Goal: Transaction & Acquisition: Subscribe to service/newsletter

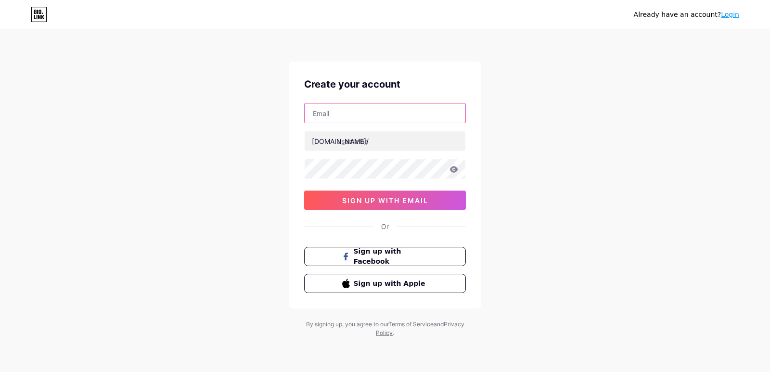
click at [353, 116] on input "text" at bounding box center [385, 113] width 161 height 19
type input "[EMAIL_ADDRESS][DOMAIN_NAME]"
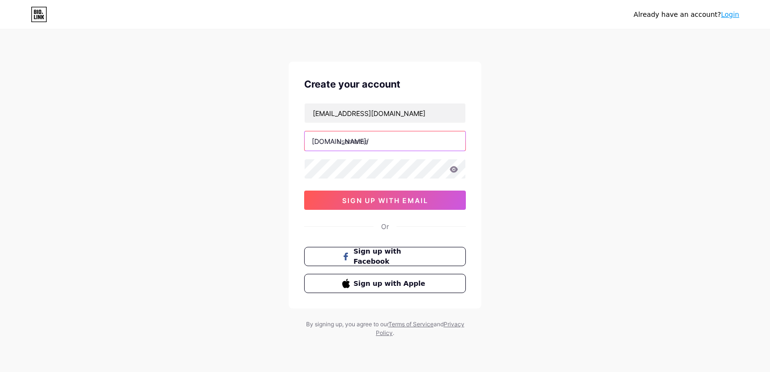
click at [355, 142] on input "text" at bounding box center [385, 140] width 161 height 19
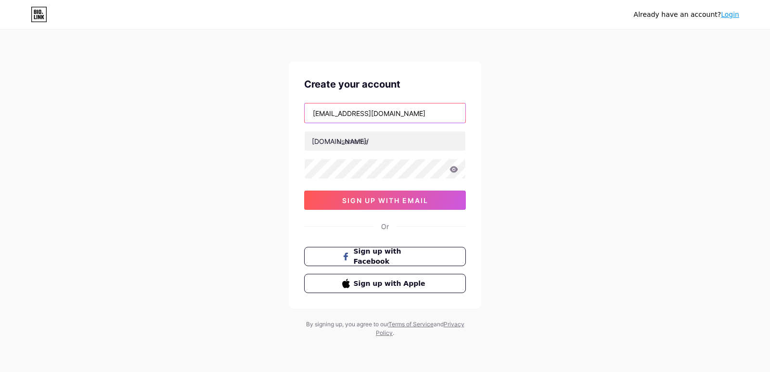
click at [353, 115] on input "[EMAIL_ADDRESS][DOMAIN_NAME]" at bounding box center [385, 113] width 161 height 19
drag, startPoint x: 359, startPoint y: 115, endPoint x: 300, endPoint y: 114, distance: 59.2
click at [300, 114] on div "Create your account [EMAIL_ADDRESS][DOMAIN_NAME] [DOMAIN_NAME]/ 0cAFcWeA7YFGOTX…" at bounding box center [385, 185] width 193 height 247
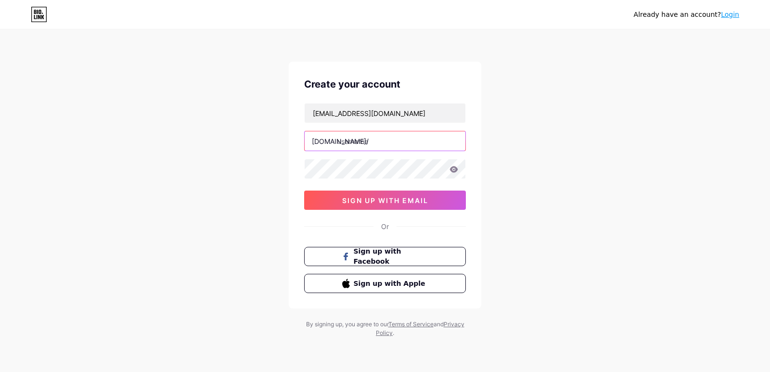
click at [364, 143] on input "text" at bounding box center [385, 140] width 161 height 19
paste input "forrestgroupuk"
type input "forrestgroupuk"
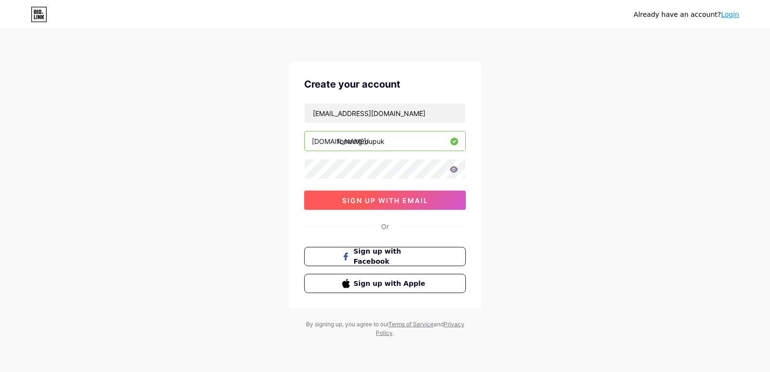
click at [366, 199] on span "sign up with email" at bounding box center [385, 200] width 86 height 8
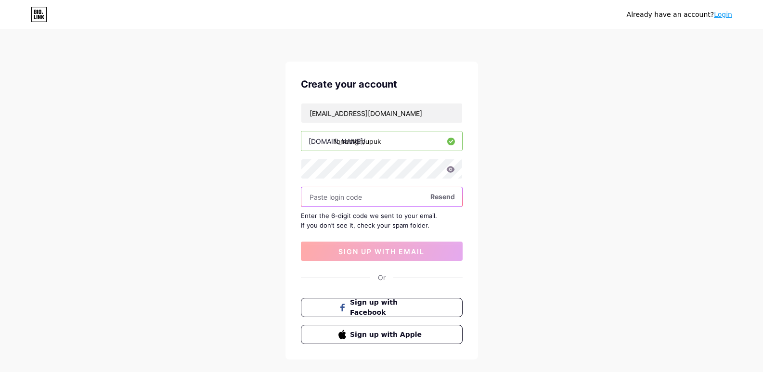
paste input "546118"
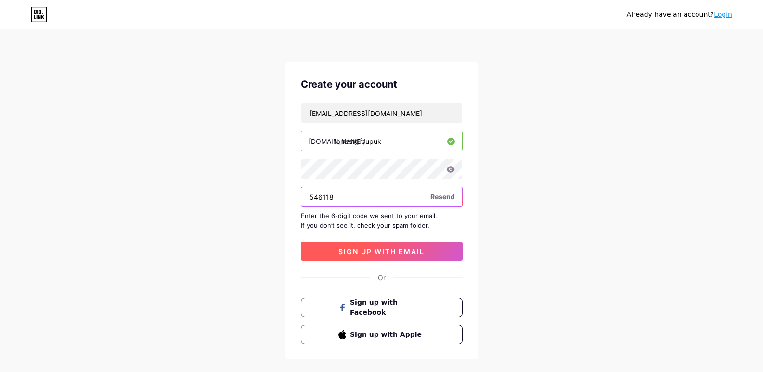
type input "546118"
click at [342, 248] on span "sign up with email" at bounding box center [382, 251] width 86 height 8
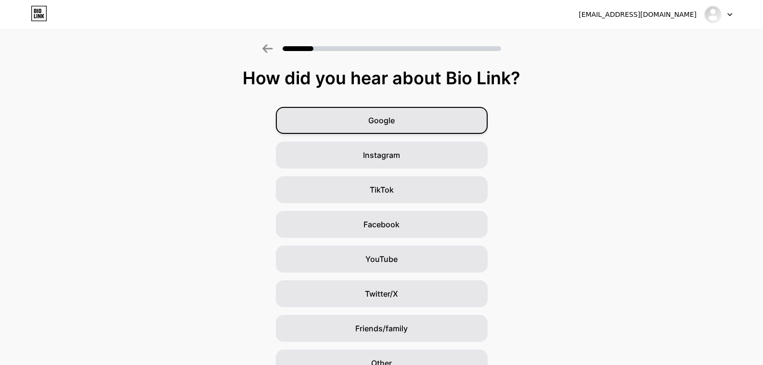
click at [382, 109] on div "Google" at bounding box center [382, 120] width 212 height 27
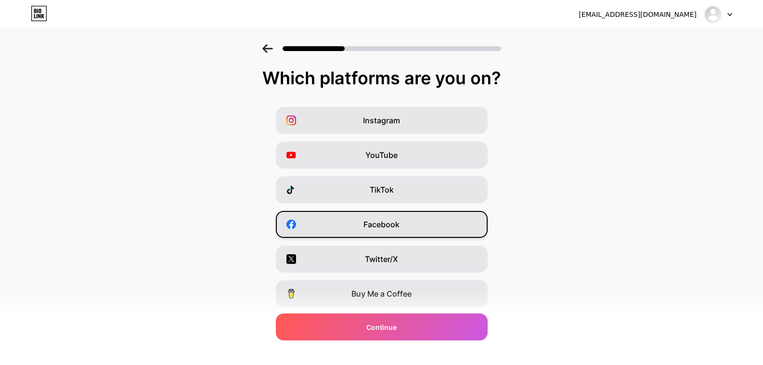
click at [367, 227] on span "Facebook" at bounding box center [382, 225] width 36 height 12
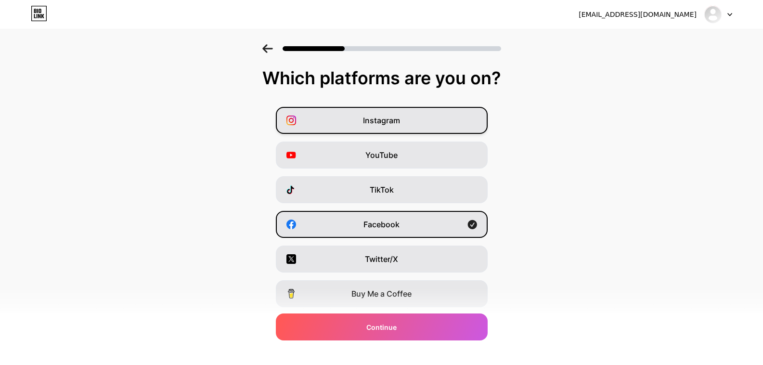
click at [368, 129] on div "Instagram" at bounding box center [382, 120] width 212 height 27
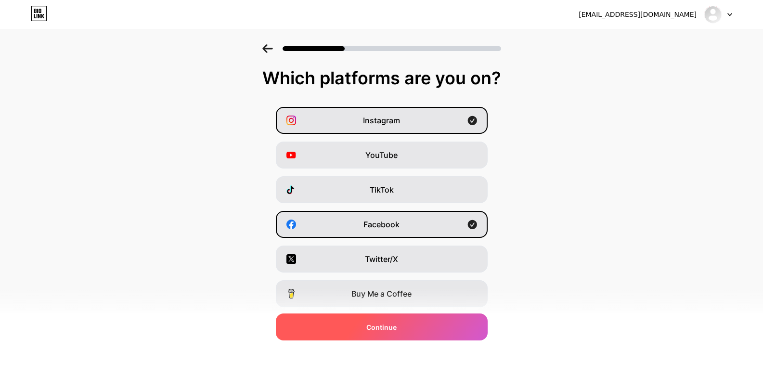
click at [365, 323] on div "Continue" at bounding box center [382, 326] width 212 height 27
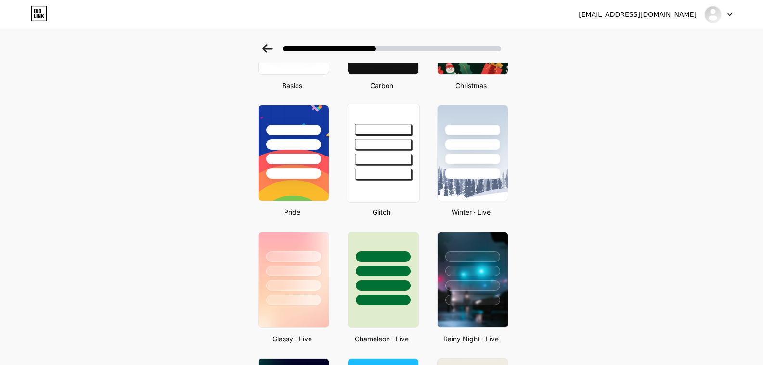
scroll to position [96, 0]
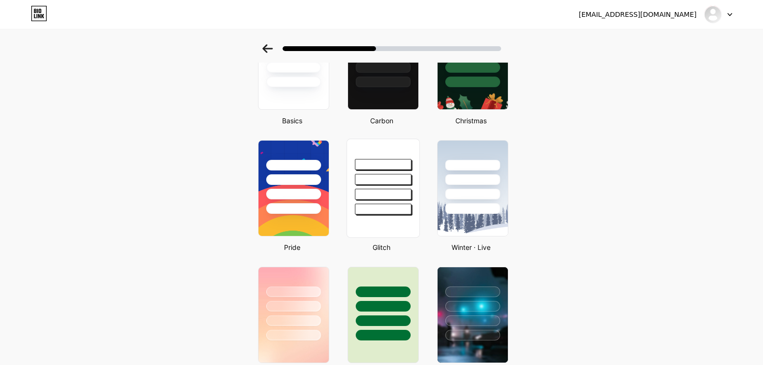
click at [386, 191] on div at bounding box center [383, 194] width 56 height 11
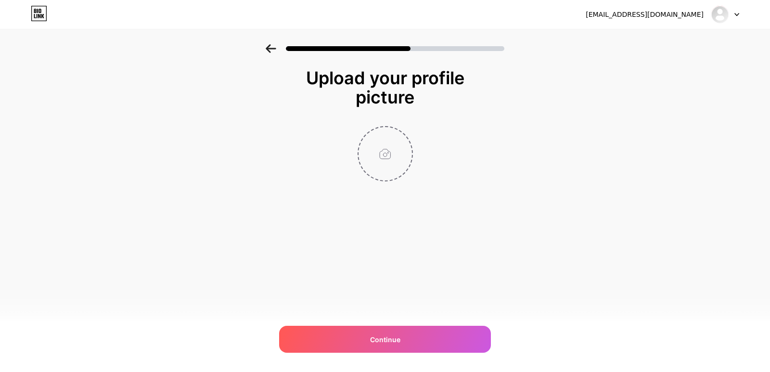
click at [382, 152] on input "file" at bounding box center [385, 153] width 53 height 53
type input "C:\fakepath\[PERSON_NAME] logo.jpg"
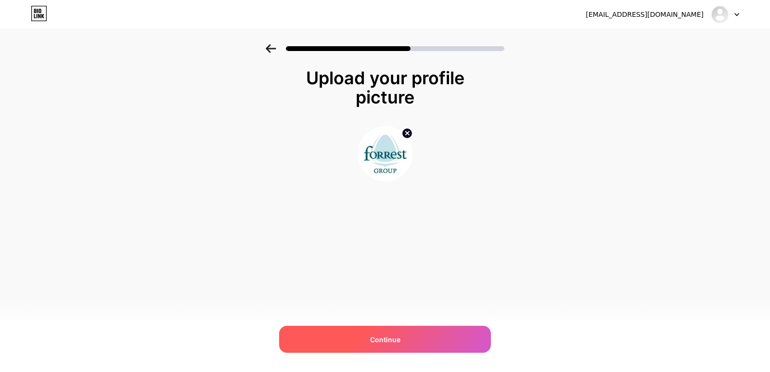
click at [369, 332] on div "Continue" at bounding box center [385, 339] width 212 height 27
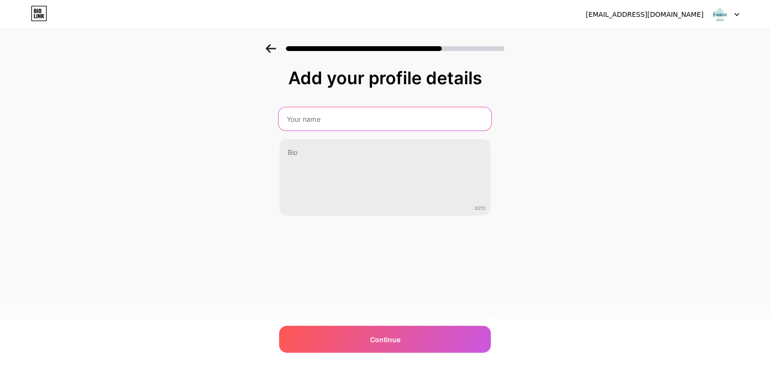
click at [314, 125] on input "text" at bounding box center [385, 118] width 213 height 23
click at [287, 118] on input "[PERSON_NAME] Group" at bounding box center [385, 118] width 213 height 23
type input "The [PERSON_NAME] Group"
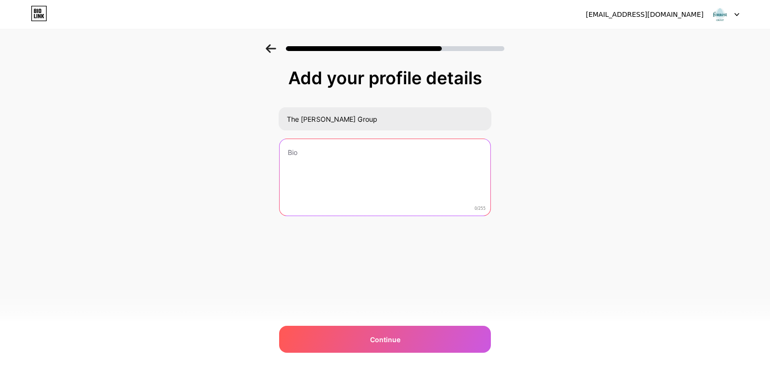
click at [300, 156] on textarea at bounding box center [385, 178] width 211 height 78
paste textarea "[PERSON_NAME] Group provides comprehensive and flexible people management and s…"
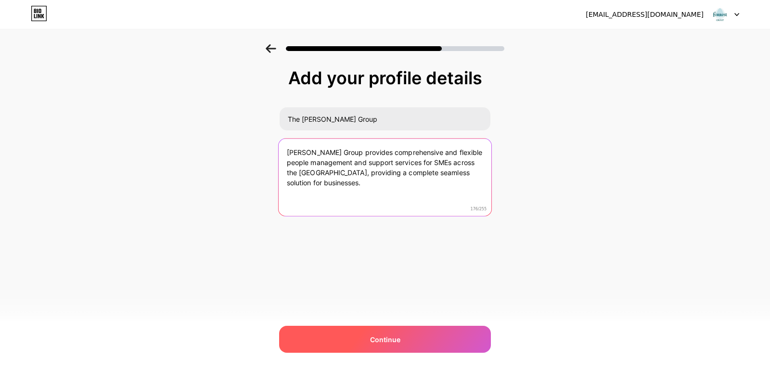
type textarea "[PERSON_NAME] Group provides comprehensive and flexible people management and s…"
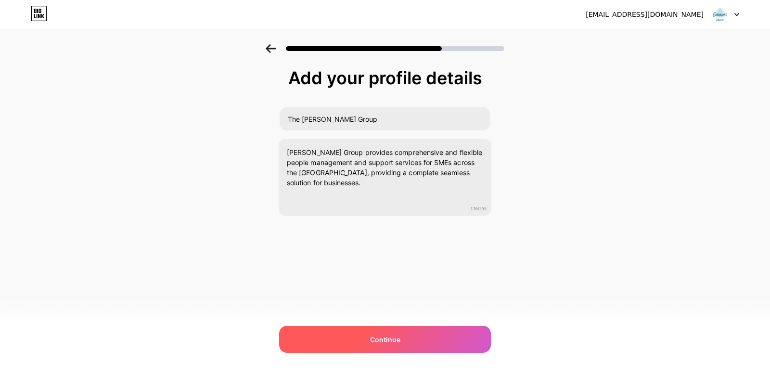
click at [343, 339] on div "Continue" at bounding box center [385, 339] width 212 height 27
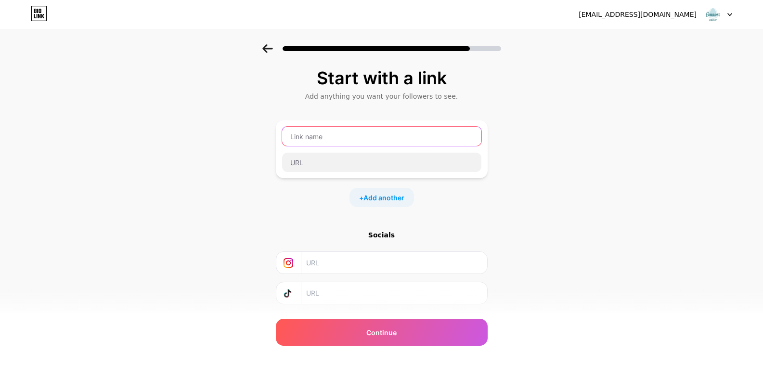
click at [326, 137] on input "text" at bounding box center [381, 136] width 199 height 19
paste input "[URL][DOMAIN_NAME]"
type input "[URL][DOMAIN_NAME]"
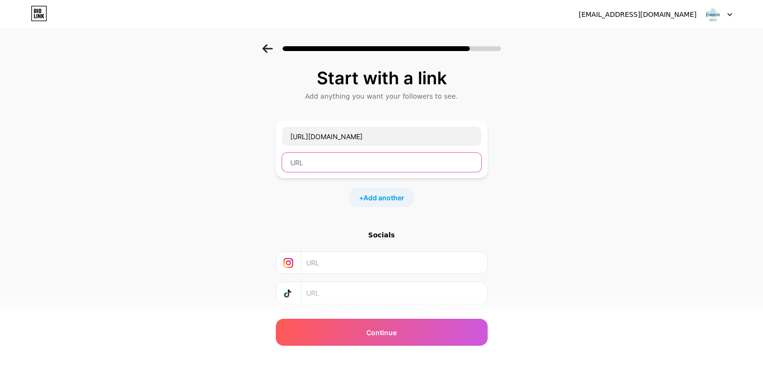
click at [339, 164] on input "text" at bounding box center [381, 162] width 199 height 19
type input "Website"
click at [372, 197] on span "Add another" at bounding box center [384, 198] width 41 height 10
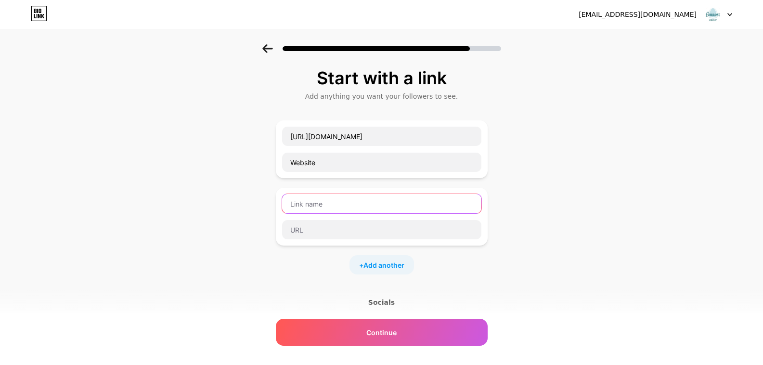
click at [328, 196] on input "text" at bounding box center [381, 203] width 199 height 19
paste input "[URL][DOMAIN_NAME]"
type input "[URL][DOMAIN_NAME]"
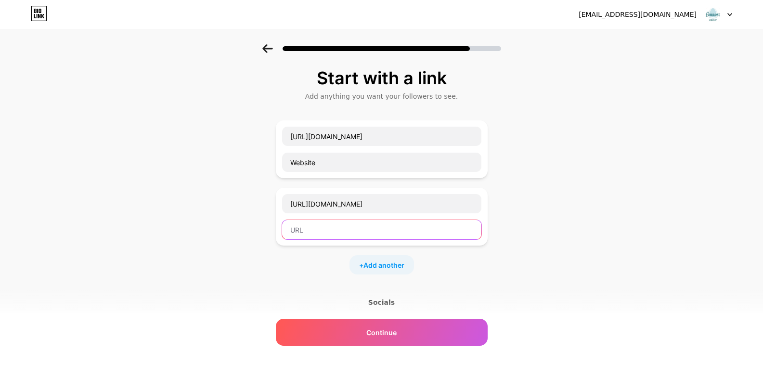
click at [320, 227] on input "text" at bounding box center [381, 229] width 199 height 19
paste input "[URL][DOMAIN_NAME]"
type input "[URL][DOMAIN_NAME]"
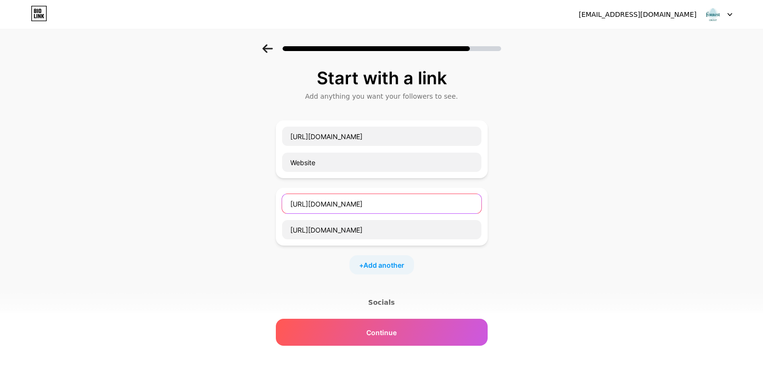
click at [337, 205] on input "[URL][DOMAIN_NAME]" at bounding box center [381, 203] width 199 height 19
click at [333, 204] on input "[URL][DOMAIN_NAME]" at bounding box center [381, 203] width 199 height 19
drag, startPoint x: 335, startPoint y: 206, endPoint x: 269, endPoint y: 210, distance: 66.1
click at [269, 210] on div "Start with a link Add anything you want your followers to see. [URL][DOMAIN_NAM…" at bounding box center [381, 247] width 763 height 406
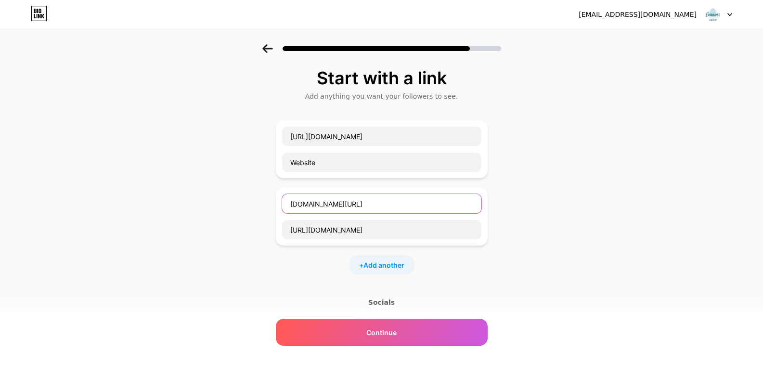
drag, startPoint x: 317, startPoint y: 205, endPoint x: 378, endPoint y: 217, distance: 61.9
click at [482, 203] on input "[DOMAIN_NAME][URL]" at bounding box center [381, 203] width 199 height 19
drag, startPoint x: 296, startPoint y: 207, endPoint x: 278, endPoint y: 209, distance: 17.5
click at [278, 209] on div "Start with a link Add anything you want your followers to see. [URL][DOMAIN_NAM…" at bounding box center [381, 247] width 763 height 406
type input "Linkedin"
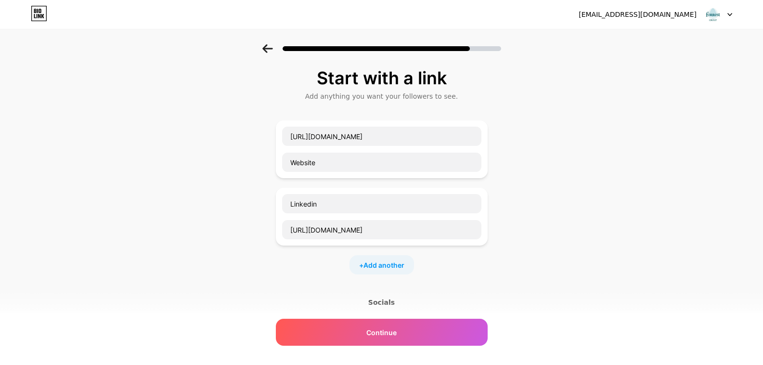
click at [269, 225] on div "Start with a link Add anything you want your followers to see. [URL][DOMAIN_NAM…" at bounding box center [381, 247] width 763 height 406
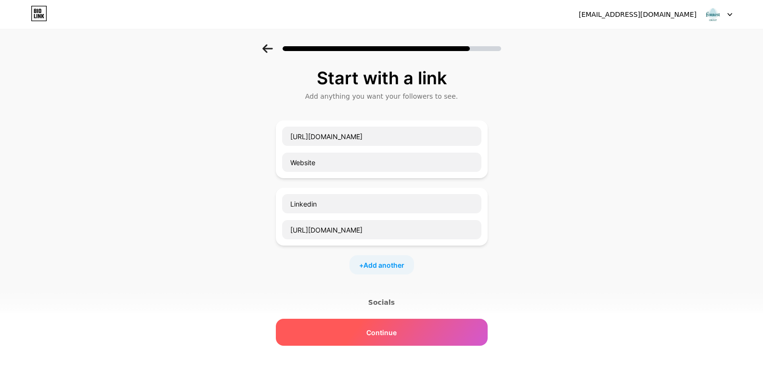
click at [372, 329] on span "Continue" at bounding box center [381, 332] width 30 height 10
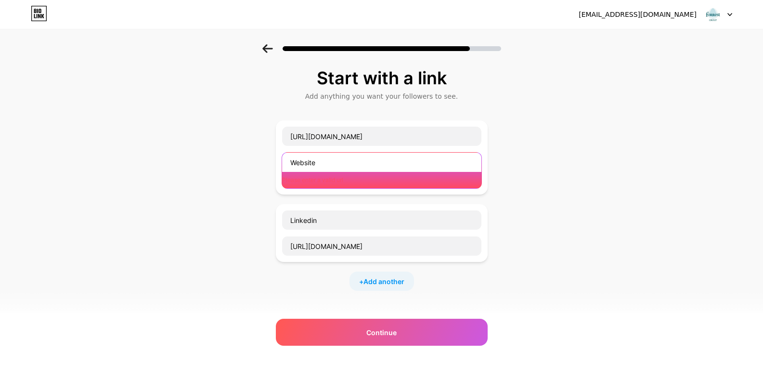
click at [322, 157] on input "Website" at bounding box center [381, 162] width 199 height 19
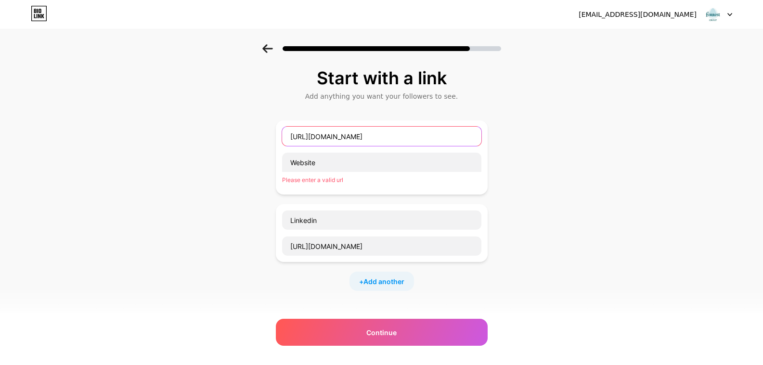
click at [347, 134] on input "[URL][DOMAIN_NAME]" at bounding box center [381, 136] width 199 height 19
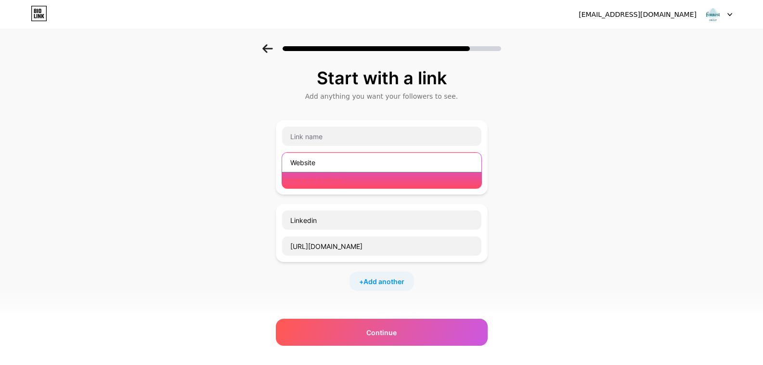
click at [322, 165] on input "Website" at bounding box center [381, 162] width 199 height 19
paste input "[URL][DOMAIN_NAME]"
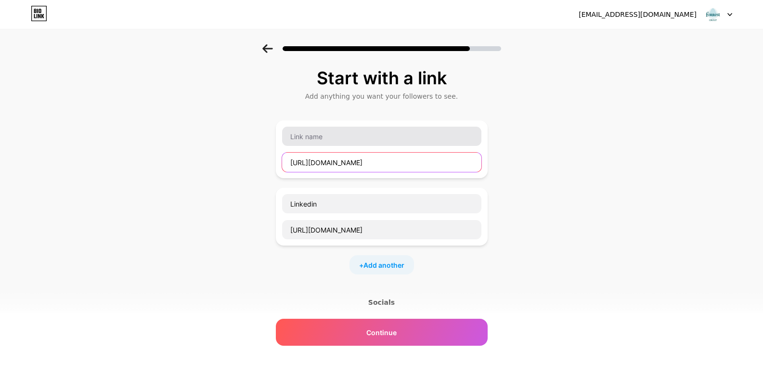
type input "[URL][DOMAIN_NAME]"
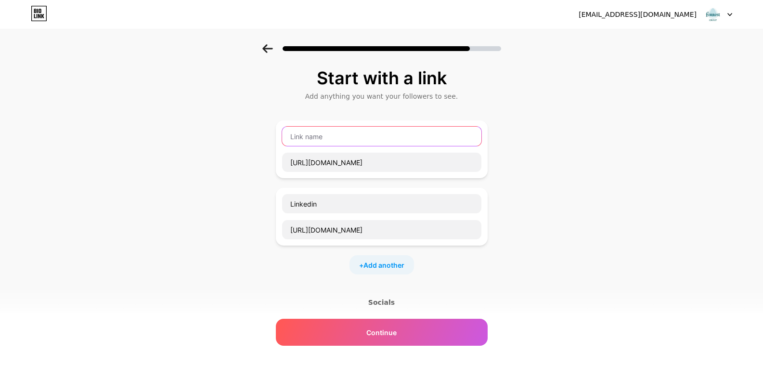
click at [329, 135] on input "text" at bounding box center [381, 136] width 199 height 19
type input "Website"
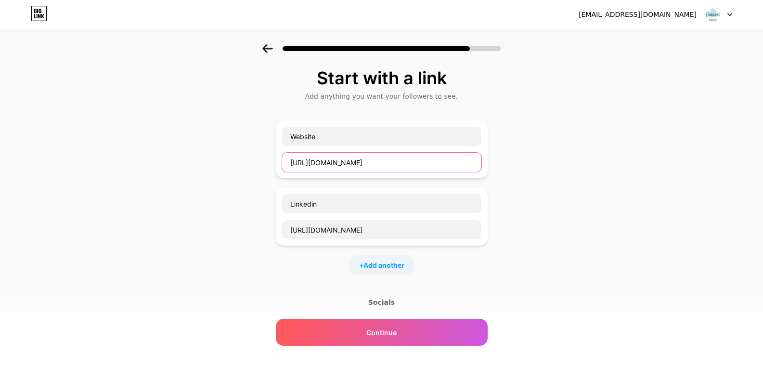
click at [328, 156] on input "[URL][DOMAIN_NAME]" at bounding box center [381, 162] width 199 height 19
paste input "hrservices"
type input "[URL][DOMAIN_NAME]"
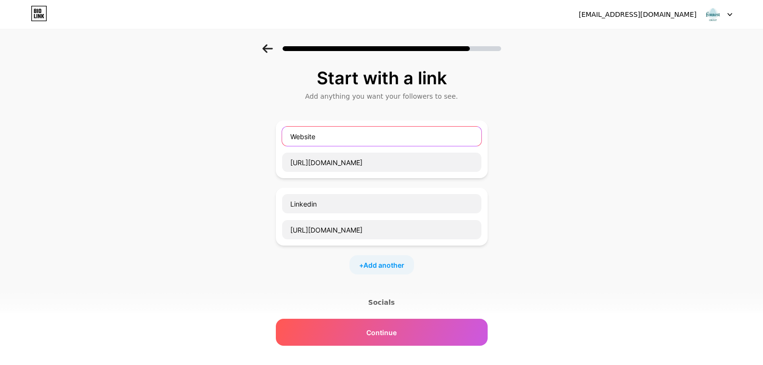
click at [327, 139] on input "Website" at bounding box center [381, 136] width 199 height 19
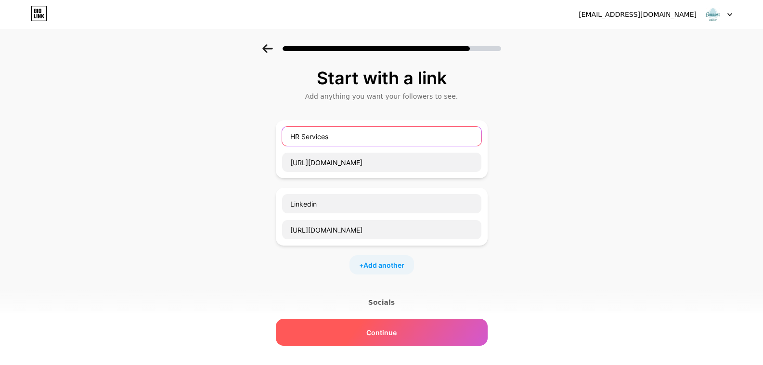
type input "HR Services"
click at [352, 324] on div "Continue" at bounding box center [382, 332] width 212 height 27
click at [346, 334] on div "Continue" at bounding box center [382, 332] width 212 height 27
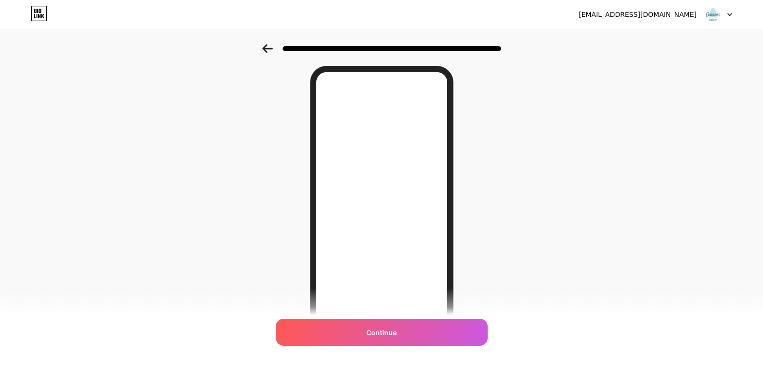
scroll to position [48, 0]
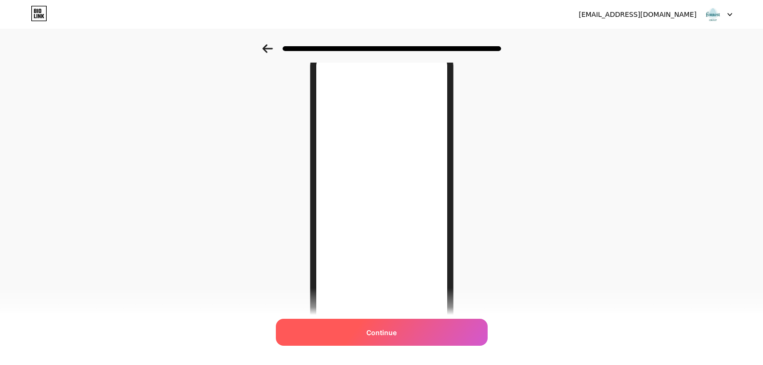
click at [363, 333] on div "Continue" at bounding box center [382, 332] width 212 height 27
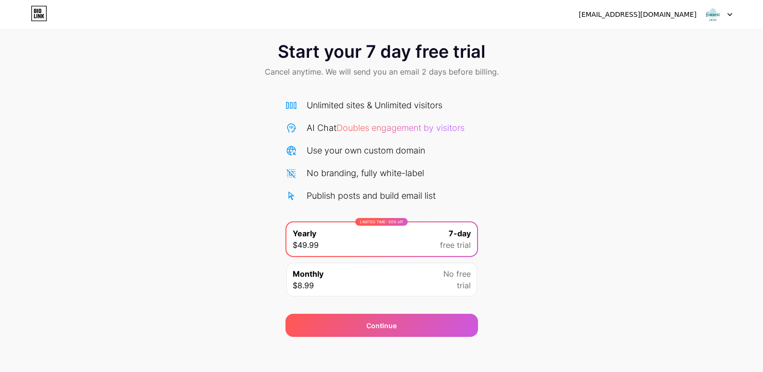
scroll to position [15, 0]
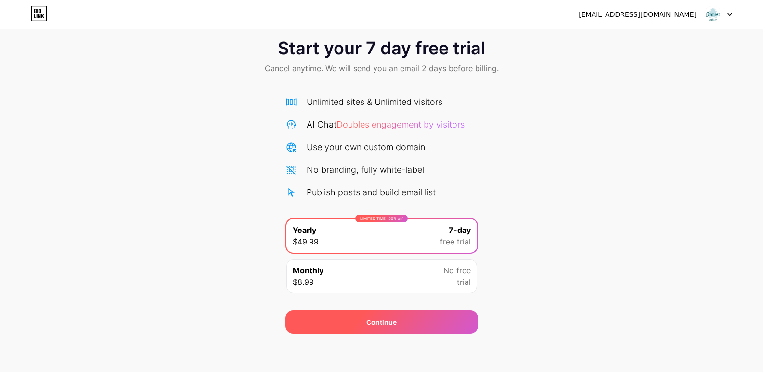
click at [358, 325] on div "Continue" at bounding box center [382, 322] width 193 height 23
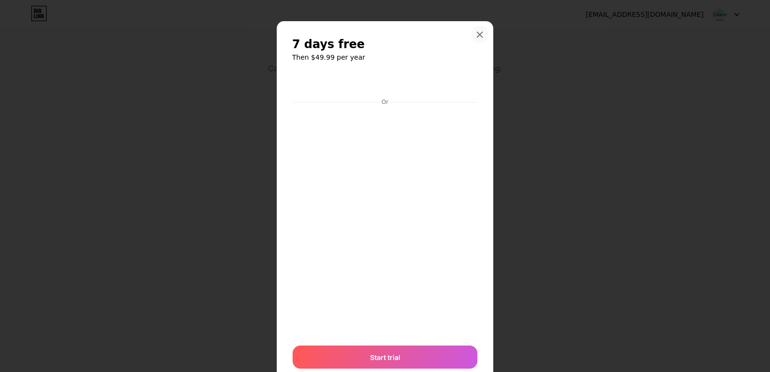
click at [477, 33] on icon at bounding box center [480, 35] width 8 height 8
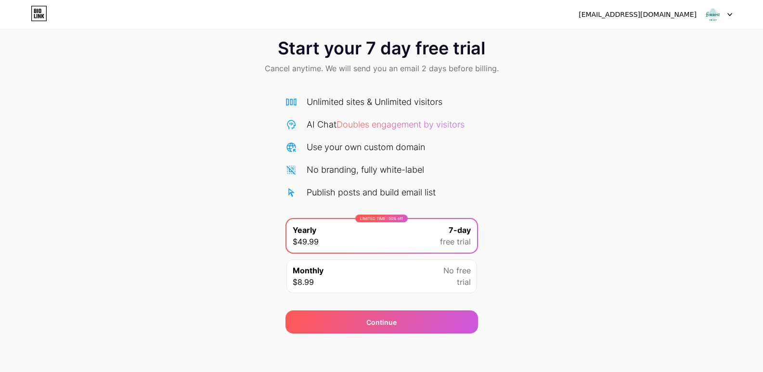
scroll to position [0, 0]
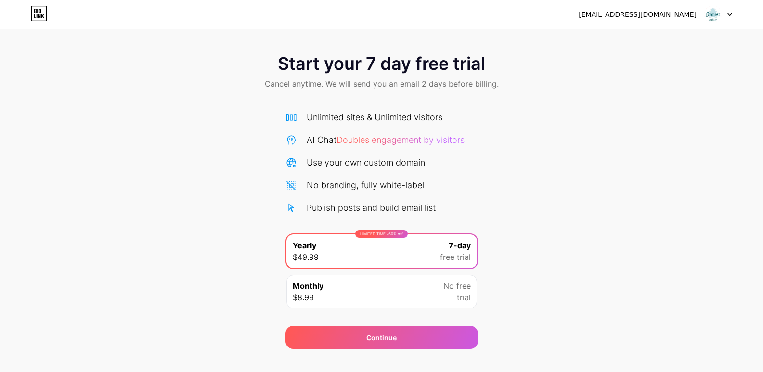
click at [709, 19] on img at bounding box center [713, 14] width 18 height 18
click at [35, 7] on icon at bounding box center [39, 13] width 16 height 15
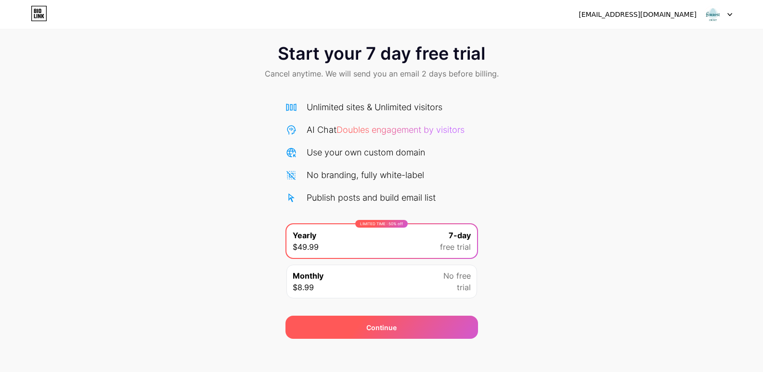
scroll to position [15, 0]
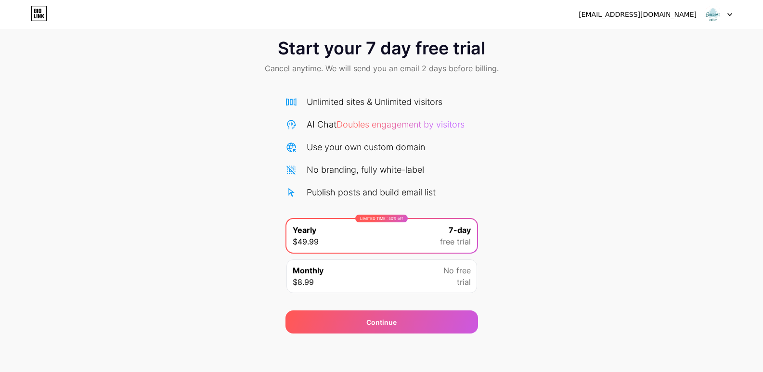
click at [429, 276] on div "Monthly $8.99 No free trial" at bounding box center [382, 277] width 191 height 34
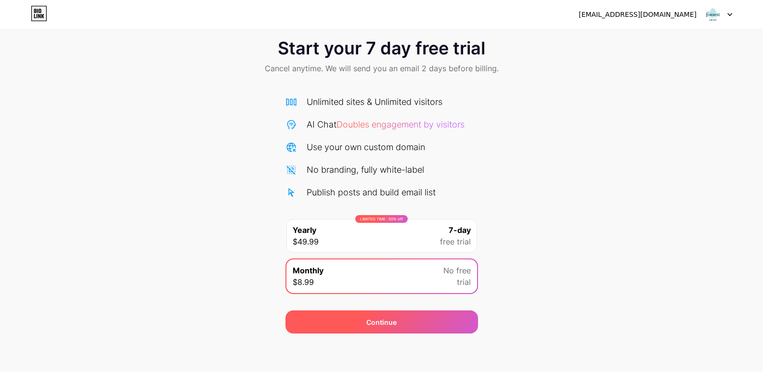
click at [397, 316] on div "Continue" at bounding box center [382, 322] width 193 height 23
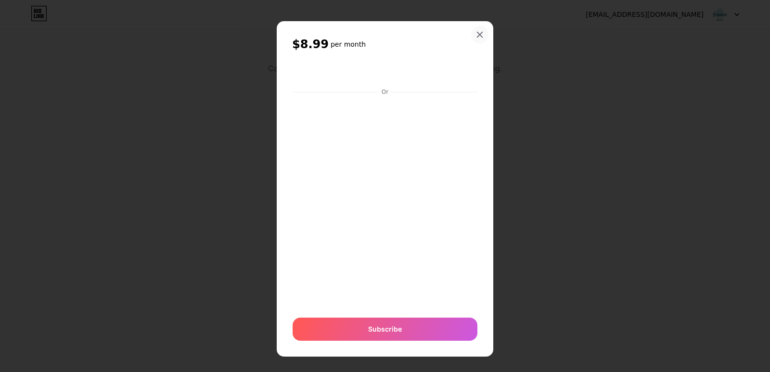
click at [476, 31] on icon at bounding box center [480, 35] width 8 height 8
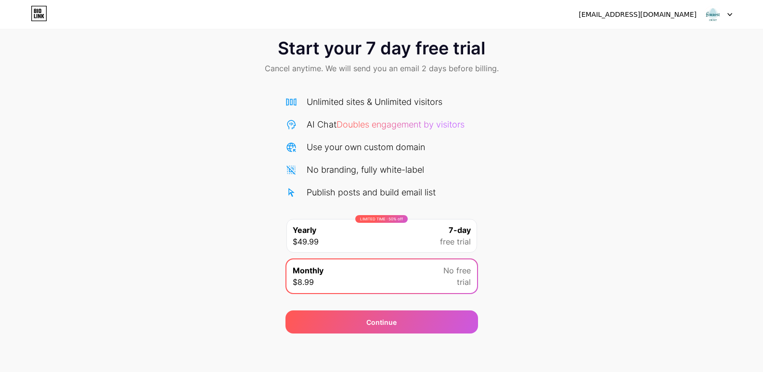
click at [712, 15] on img at bounding box center [713, 14] width 18 height 18
click at [651, 41] on li "Logout" at bounding box center [671, 39] width 119 height 26
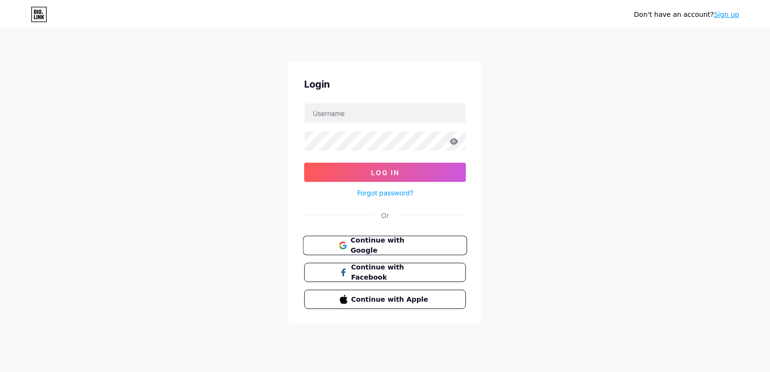
click at [351, 237] on button "Continue with Google" at bounding box center [385, 246] width 164 height 20
